Goal: Information Seeking & Learning: Learn about a topic

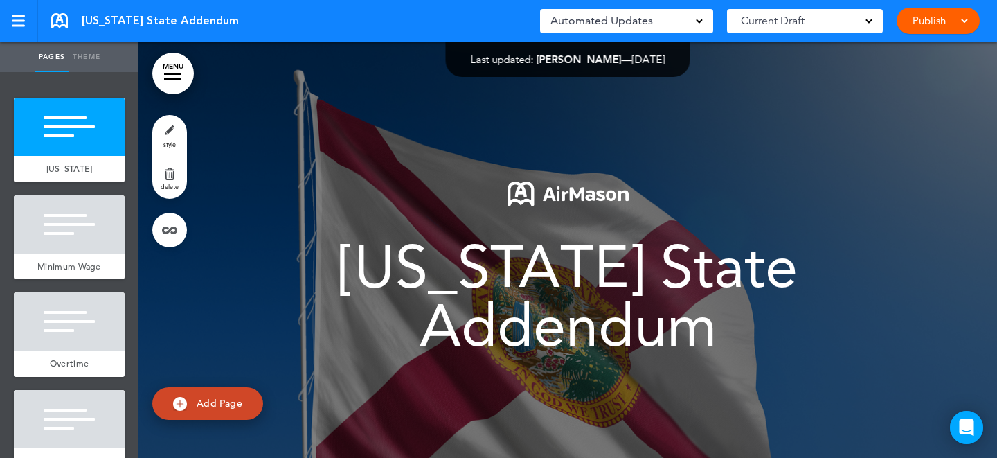
click at [0, 0] on div at bounding box center [0, 0] width 0 height 0
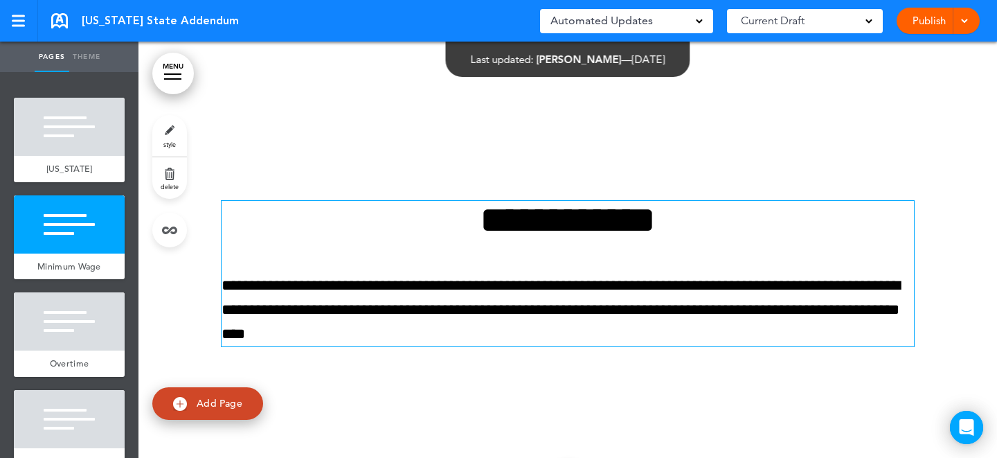
scroll to position [499, 0]
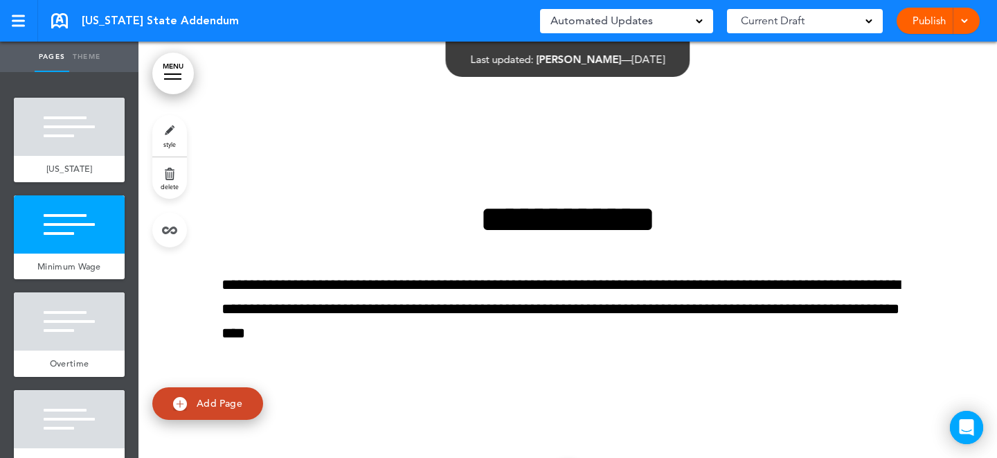
click at [668, 35] on div "Automated Updates 0 Auto policy updates AirMason detects legislation changes th…" at bounding box center [626, 20] width 173 height 35
click at [668, 32] on div "Automated Updates 0" at bounding box center [626, 21] width 173 height 24
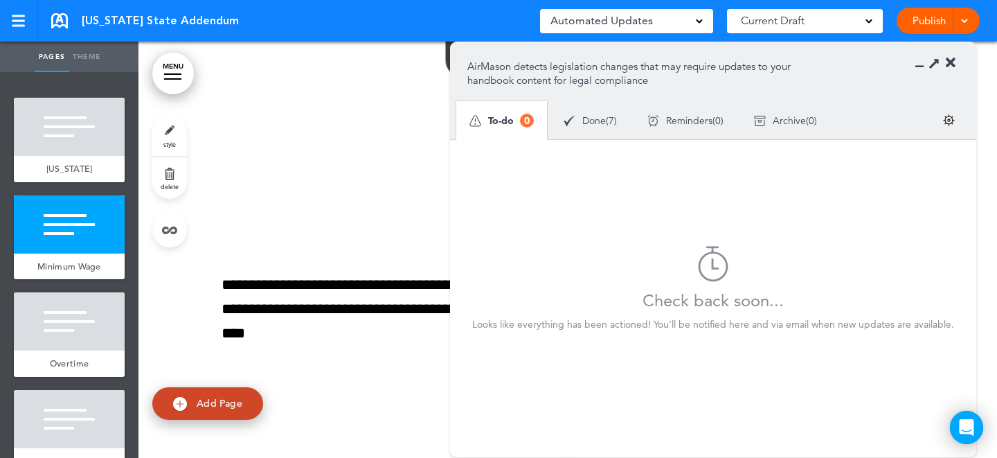
click at [670, 21] on div "Automated Updates 0" at bounding box center [627, 20] width 152 height 19
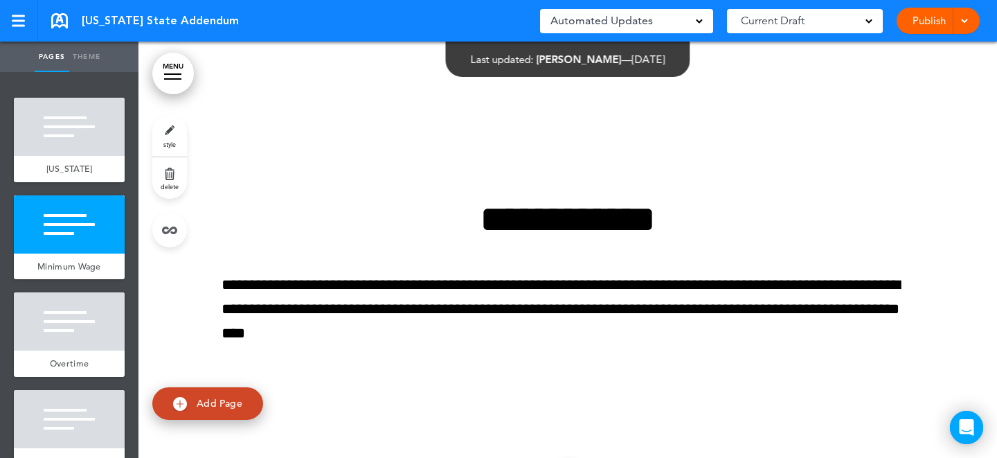
click at [670, 21] on div "Automated Updates 0" at bounding box center [627, 20] width 152 height 19
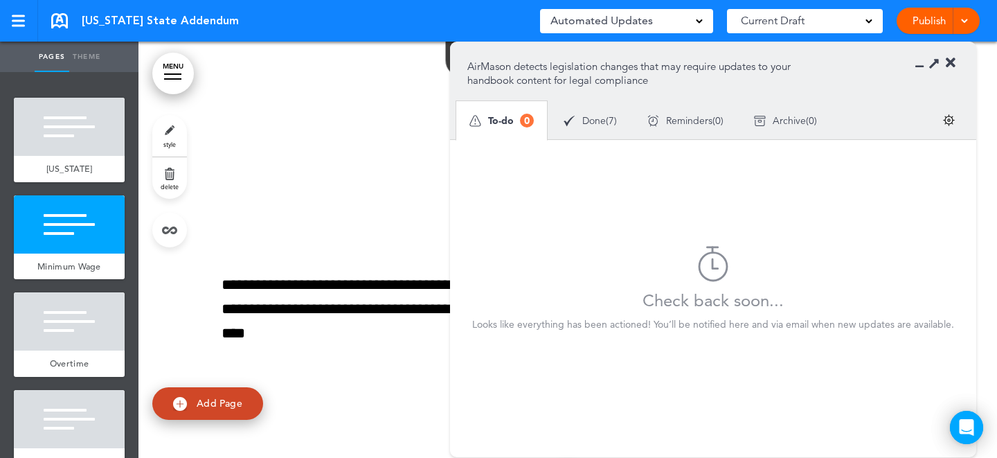
click at [596, 120] on span "Done" at bounding box center [594, 121] width 24 height 10
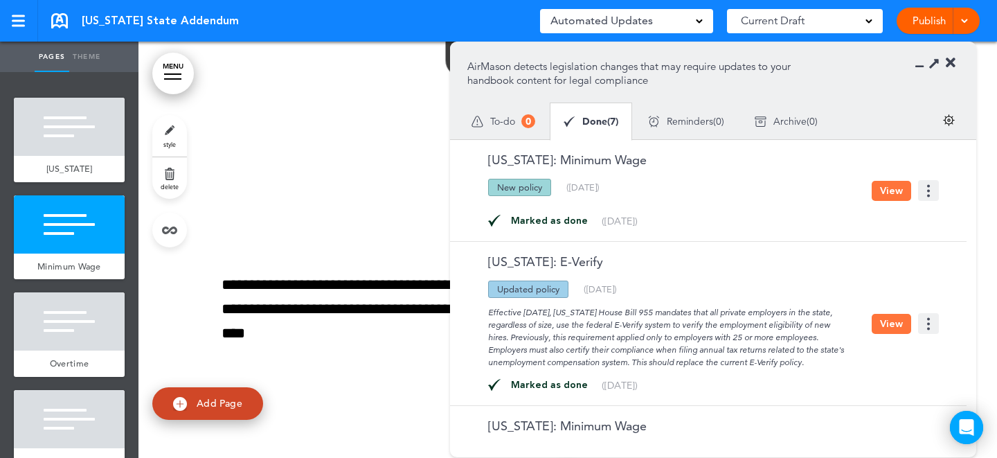
click at [702, 203] on div at bounding box center [670, 200] width 404 height 8
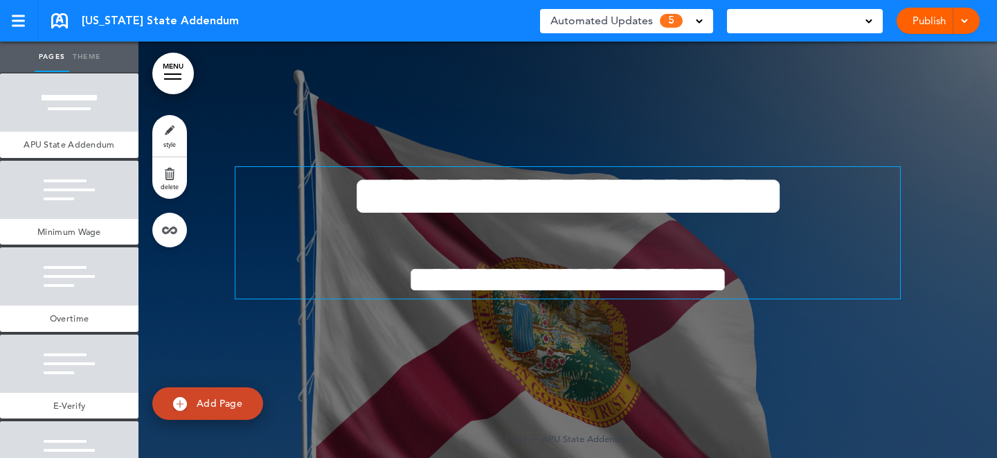
click at [677, 21] on span "5" at bounding box center [671, 21] width 23 height 14
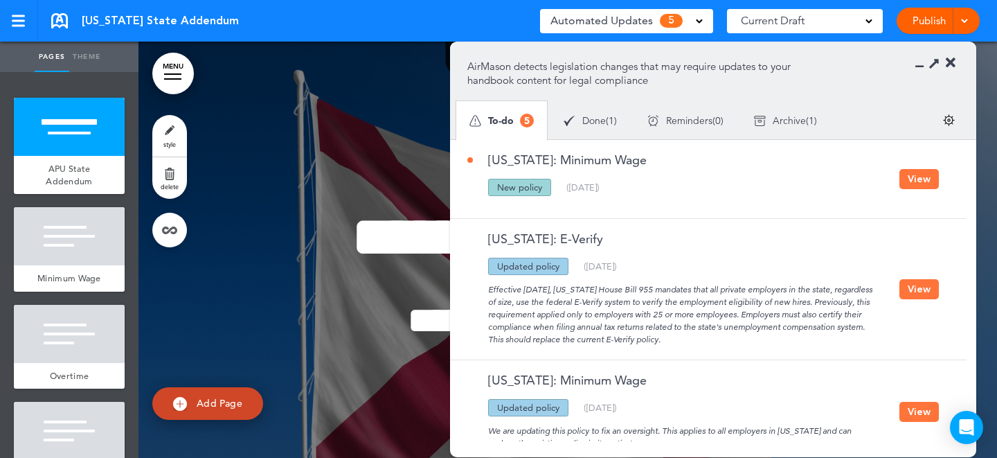
click at [917, 177] on button "View" at bounding box center [919, 179] width 39 height 20
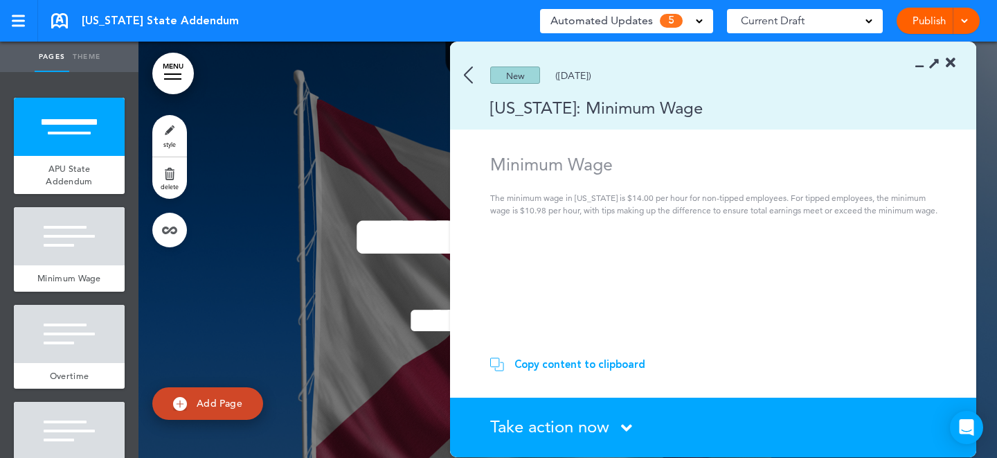
drag, startPoint x: 880, startPoint y: 175, endPoint x: 887, endPoint y: 217, distance: 43.5
click at [887, 217] on section "Minimum Wage The minimum wage in Florida is $14.00 per hour for non-tipped empl…" at bounding box center [708, 248] width 517 height 188
click at [470, 82] on img at bounding box center [468, 74] width 9 height 17
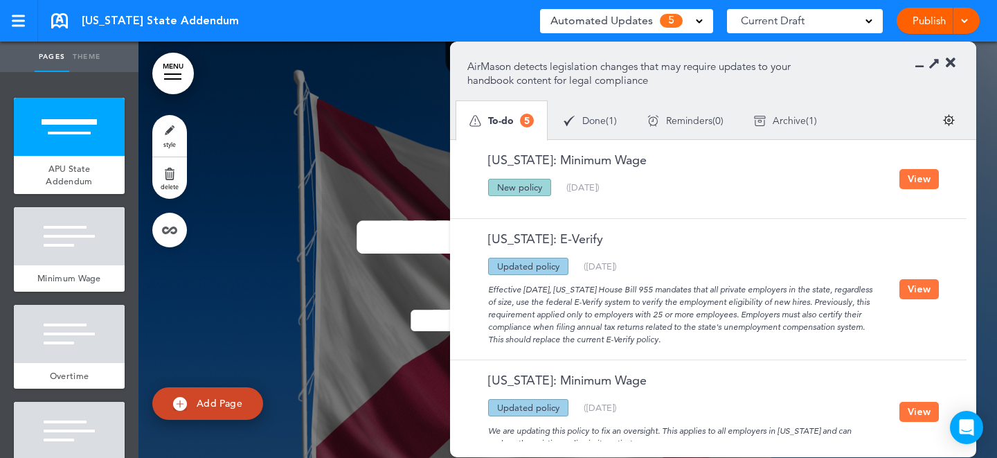
click at [916, 176] on button "View" at bounding box center [919, 179] width 39 height 20
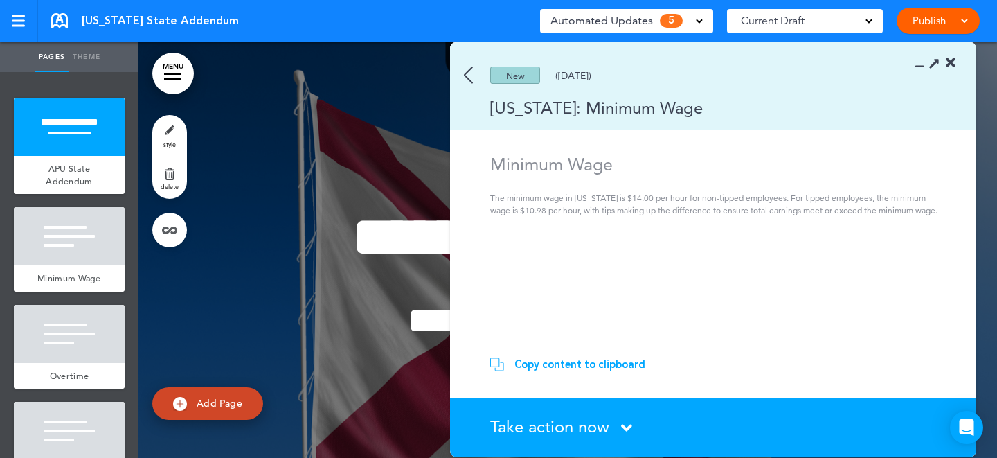
click at [477, 73] on div "New (09/30/2025)" at bounding box center [693, 74] width 486 height 17
click at [470, 73] on img at bounding box center [468, 74] width 9 height 17
